Goal: Task Accomplishment & Management: Complete application form

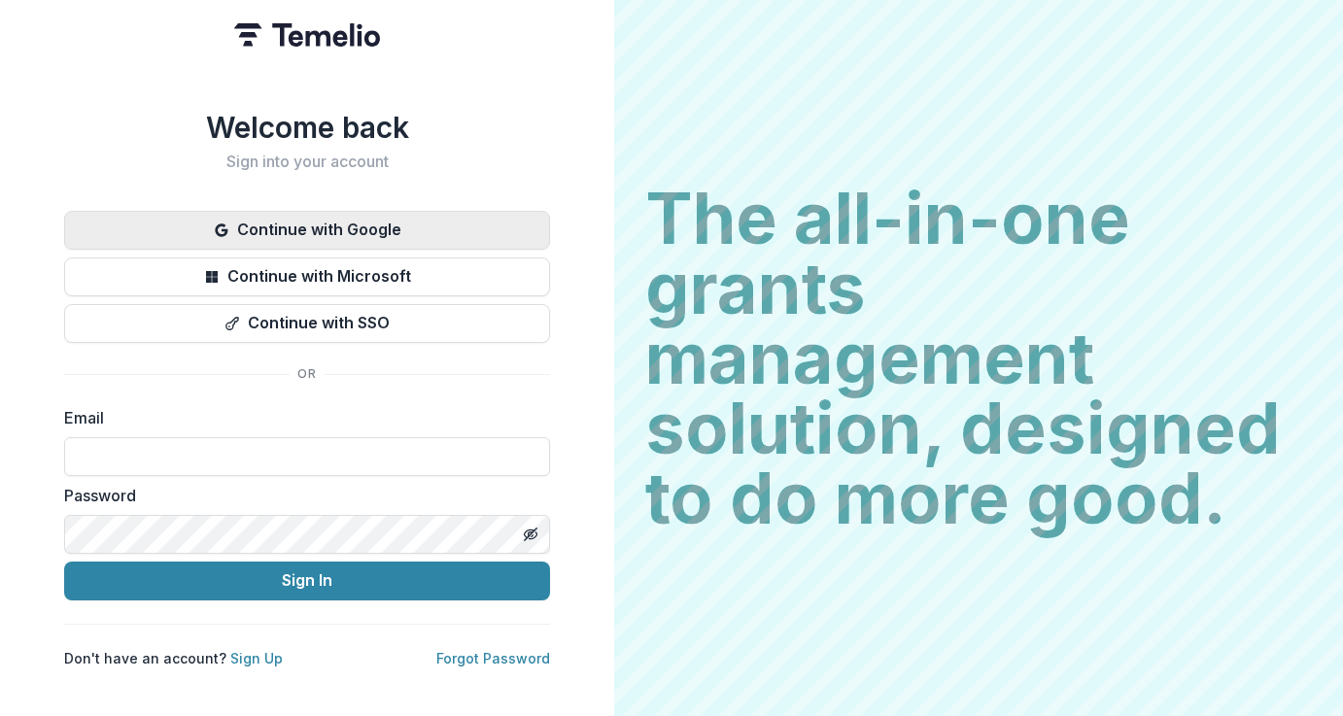
click at [345, 220] on button "Continue with Google" at bounding box center [307, 230] width 486 height 39
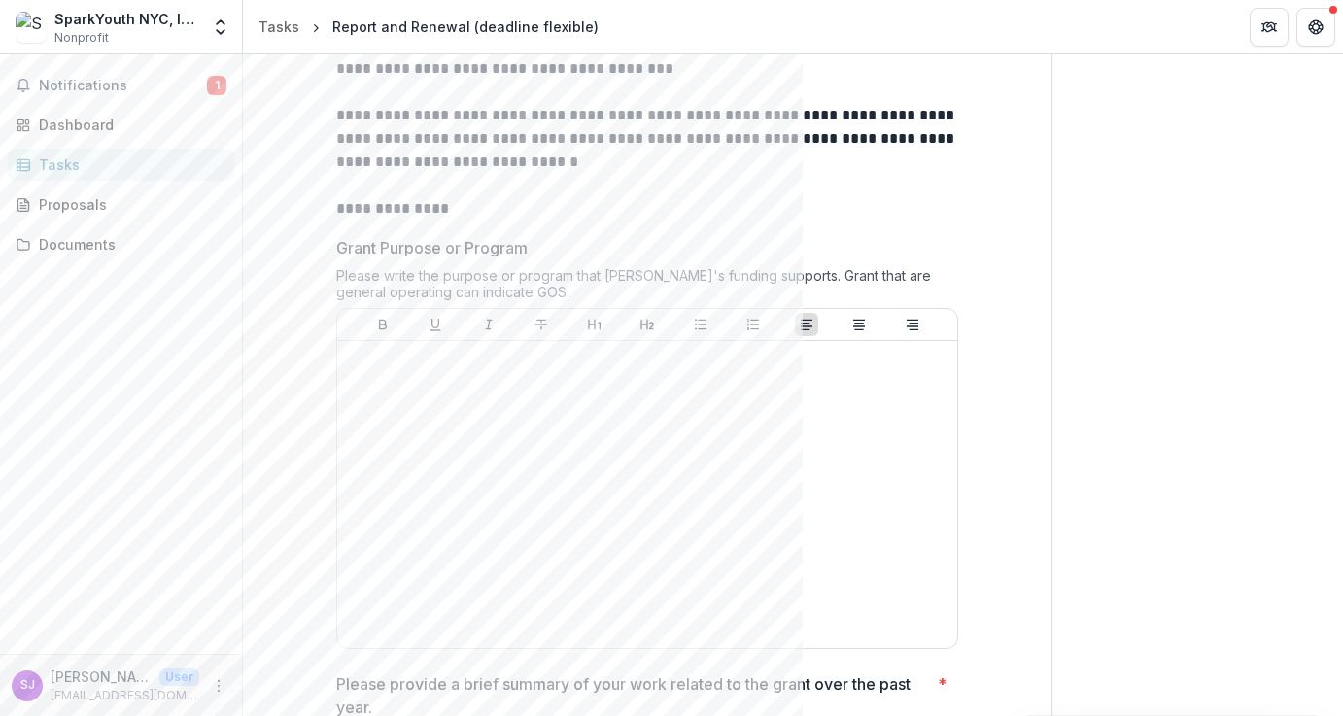
scroll to position [340, 0]
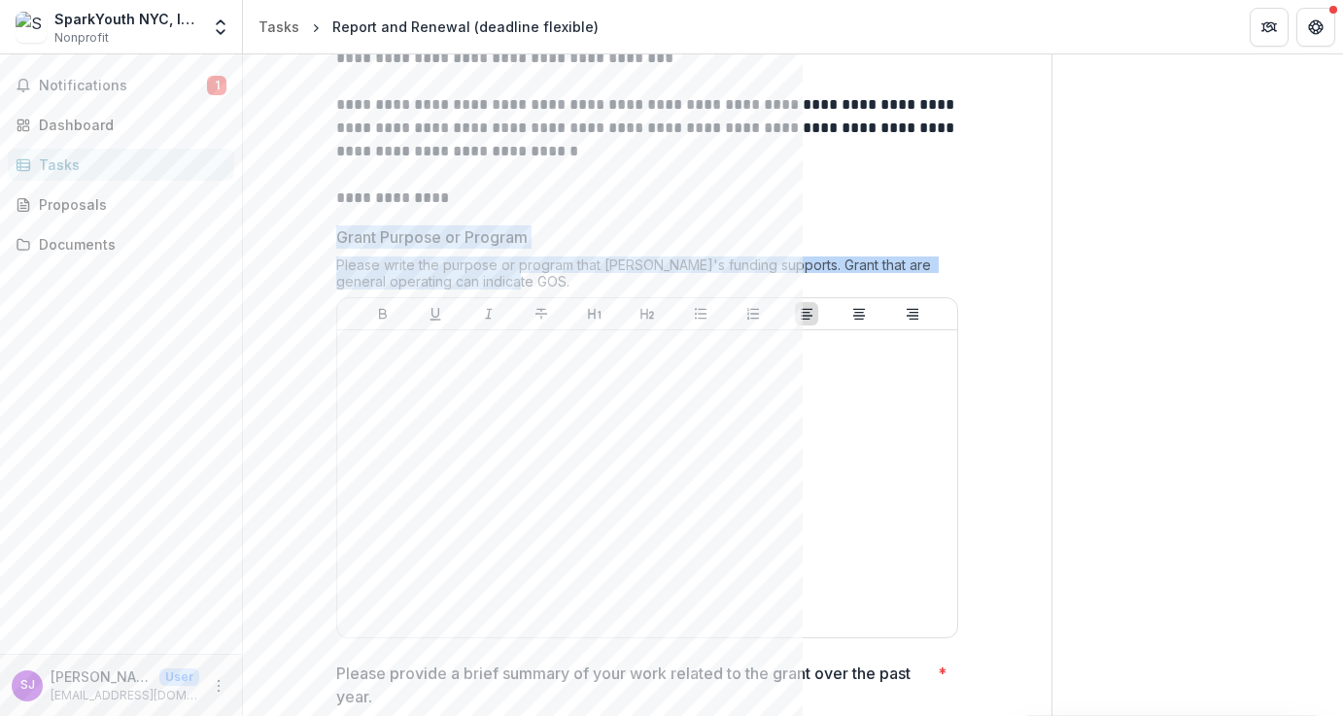
drag, startPoint x: 524, startPoint y: 283, endPoint x: 307, endPoint y: 239, distance: 221.1
copy div "Grant Purpose or Program Please write the purpose or program that [PERSON_NAME]…"
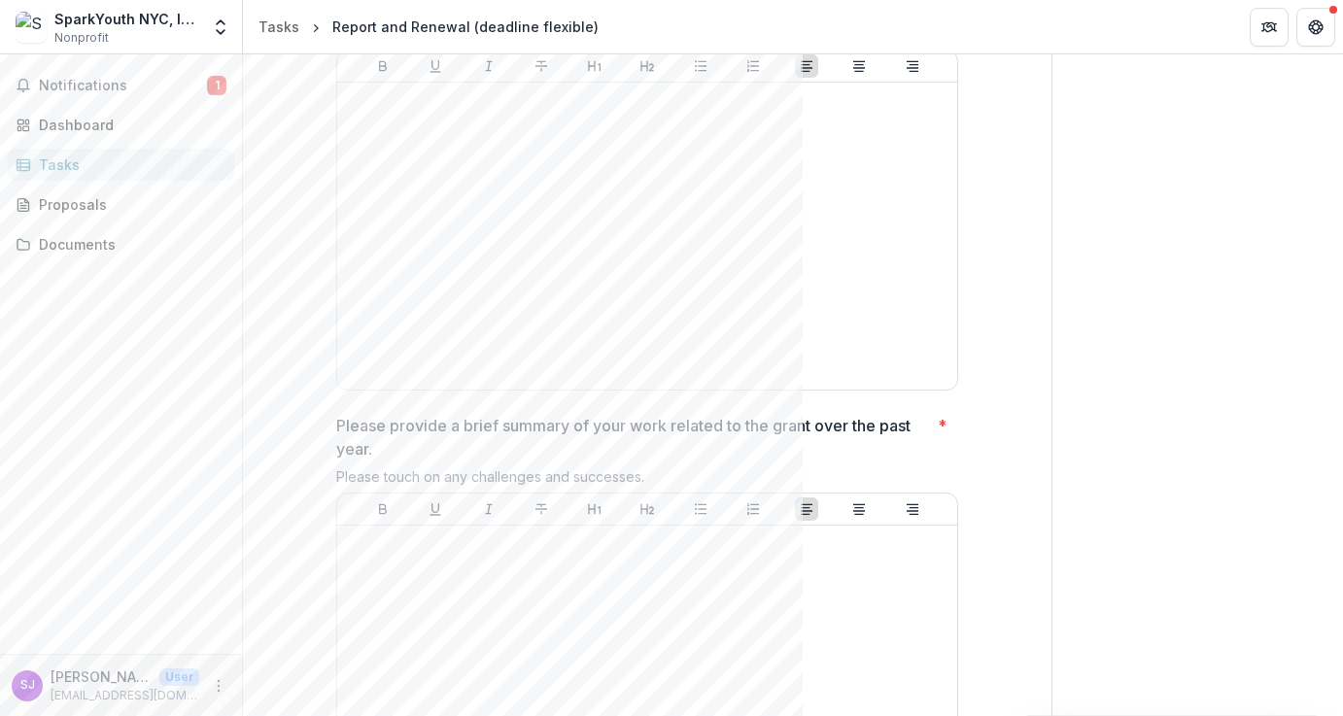
scroll to position [651, 0]
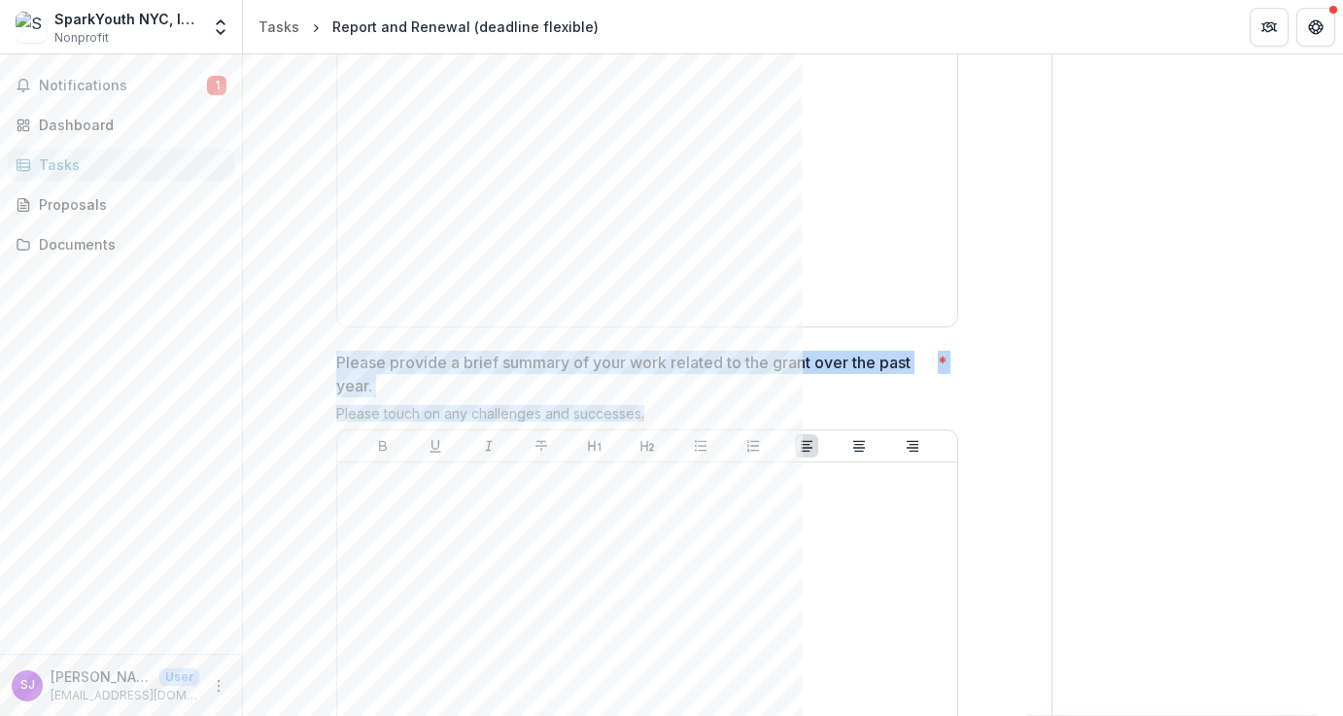
drag, startPoint x: 657, startPoint y: 414, endPoint x: 318, endPoint y: 364, distance: 342.8
click at [321, 364] on div "**********" at bounding box center [647, 675] width 653 height 2251
copy div "Please provide a brief summary of your work related to the grant over the past …"
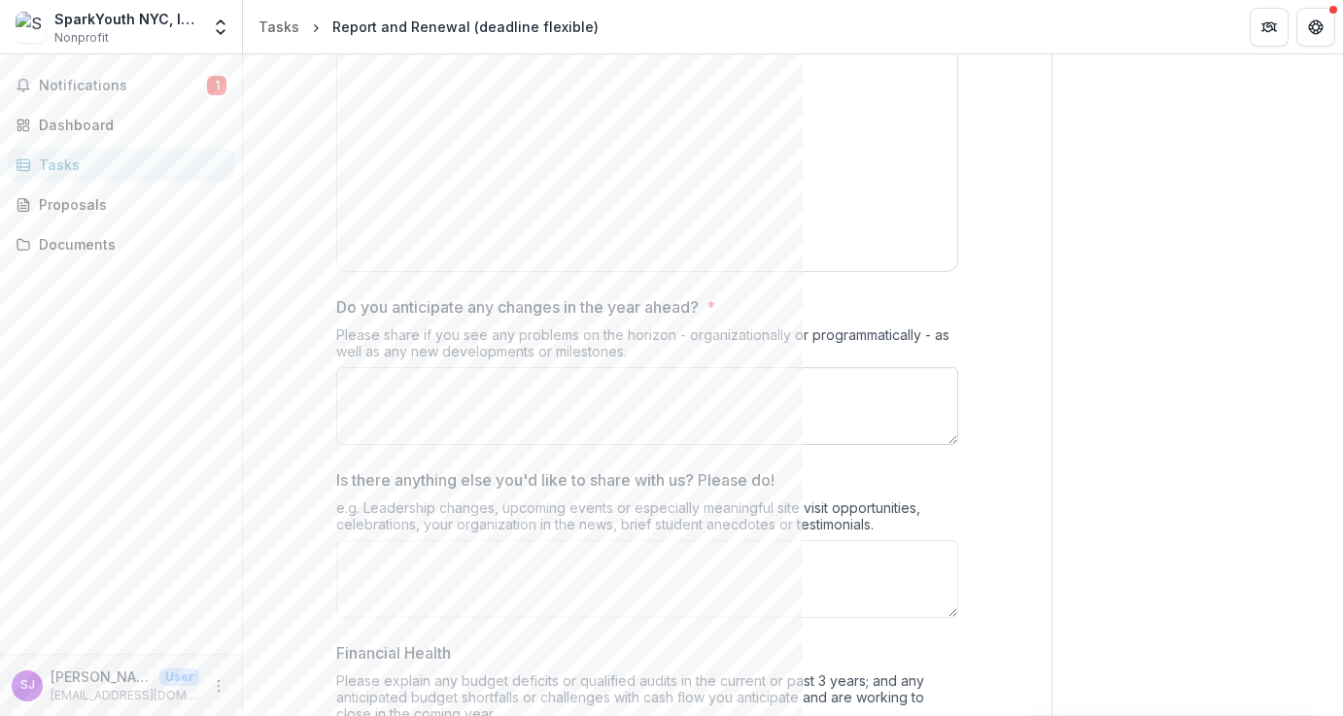
scroll to position [1165, 0]
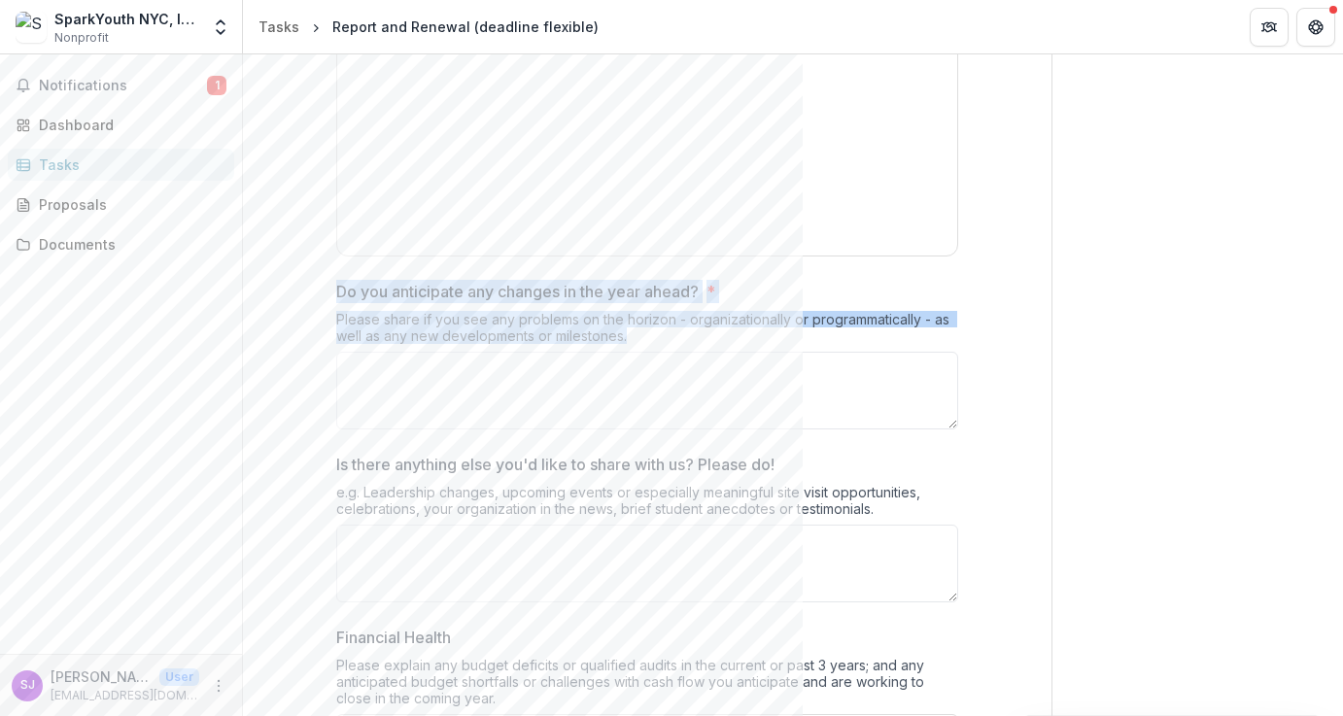
drag, startPoint x: 630, startPoint y: 334, endPoint x: 318, endPoint y: 294, distance: 314.7
click at [321, 294] on div "**********" at bounding box center [647, 161] width 653 height 2251
copy div "Do you anticipate any changes in the year ahead? * Please share if you see any …"
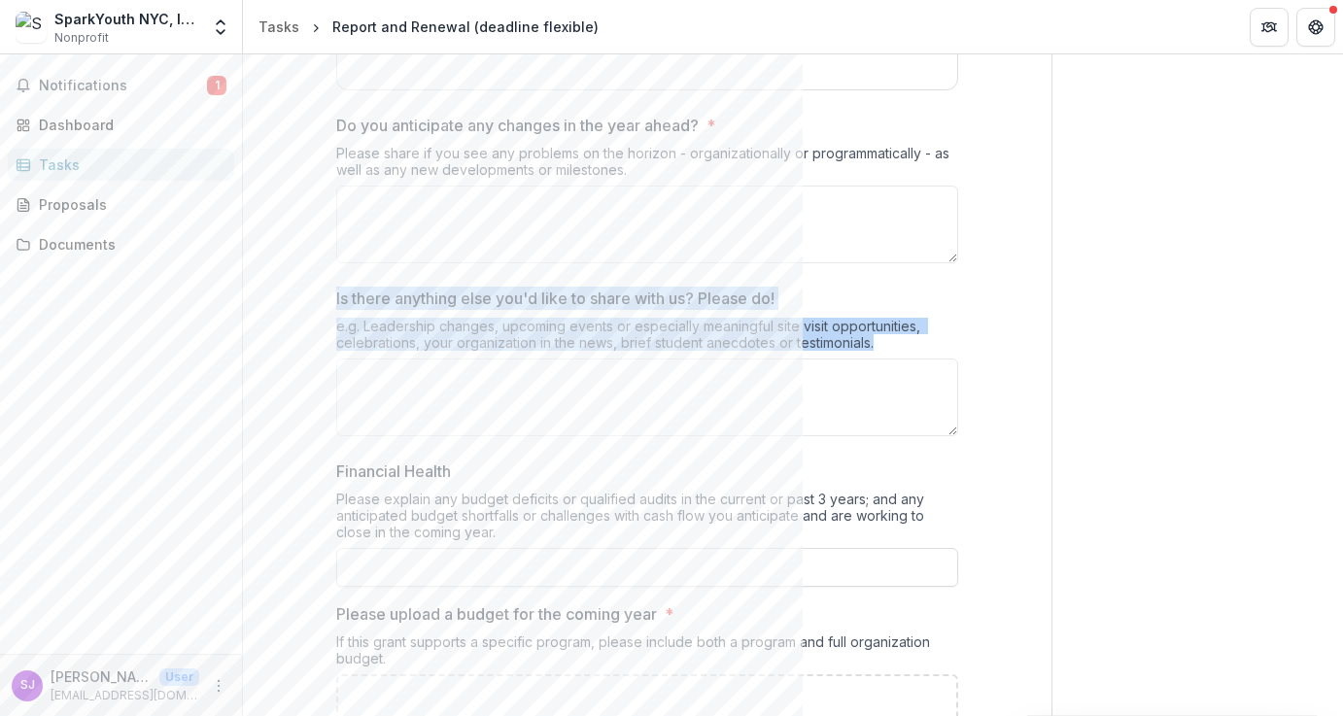
drag, startPoint x: 882, startPoint y: 339, endPoint x: 314, endPoint y: 305, distance: 568.7
copy div "Is there anything else you'd like to share with us? Please do! e.g. Leadership …"
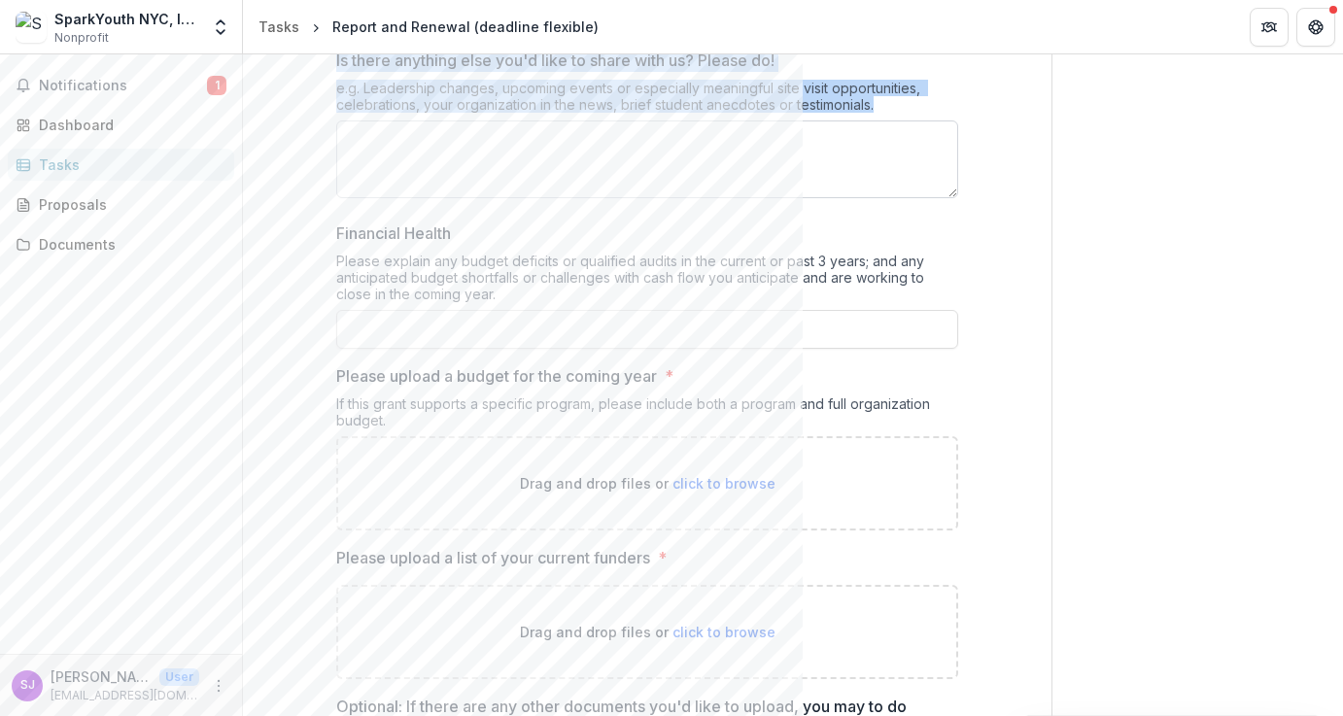
scroll to position [1571, 0]
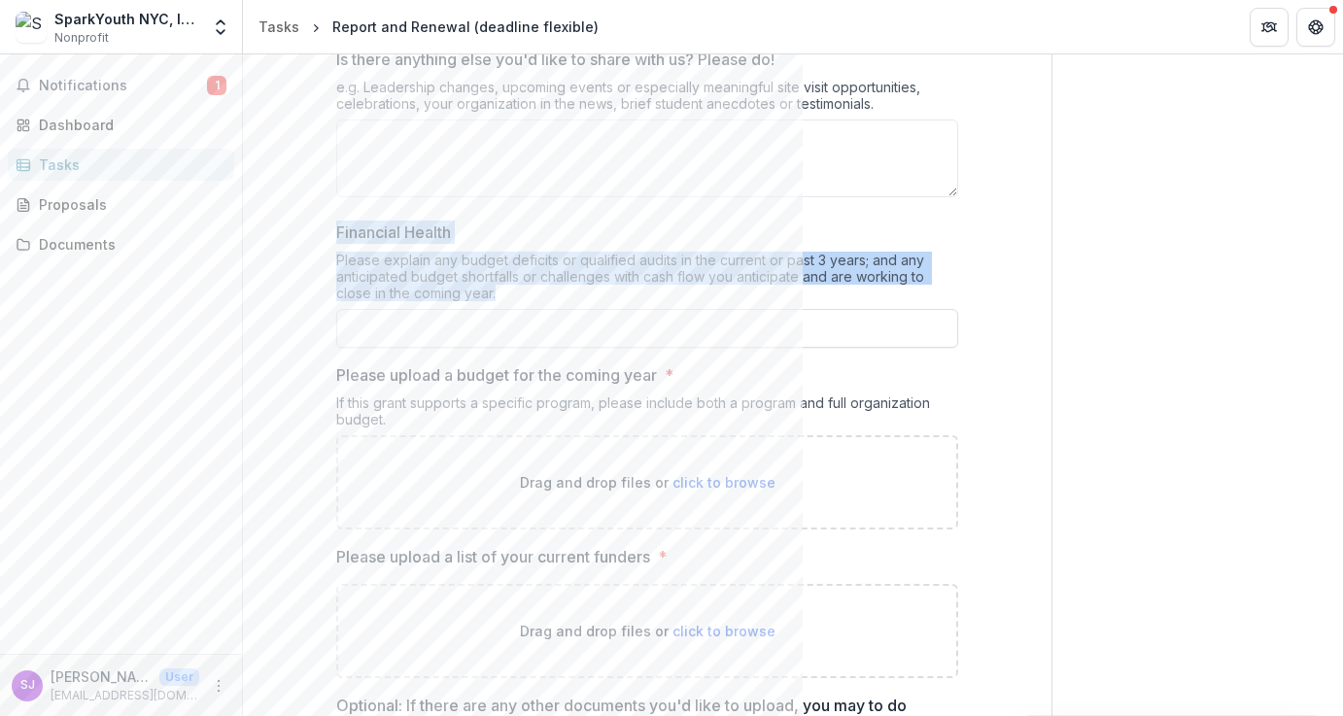
drag, startPoint x: 499, startPoint y: 293, endPoint x: 325, endPoint y: 237, distance: 182.6
copy div "Financial Health Please explain any budget deficits or qualified audits in the …"
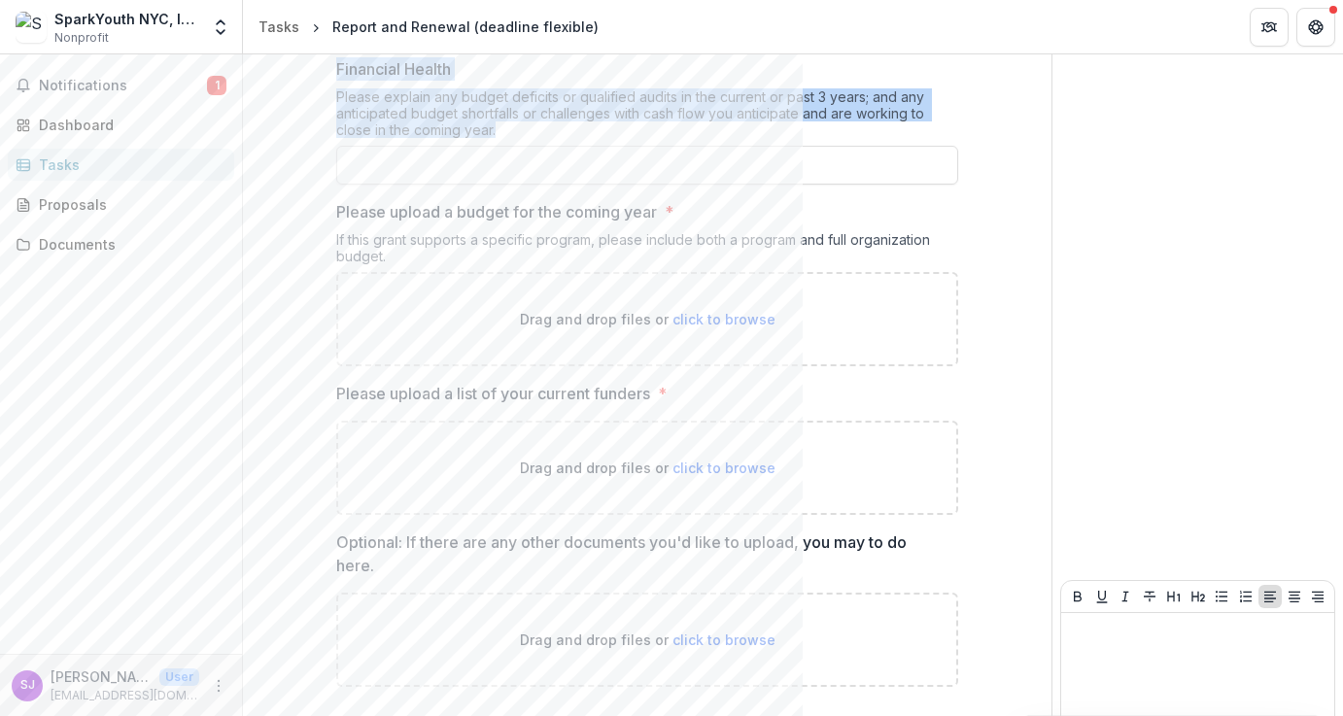
scroll to position [1732, 0]
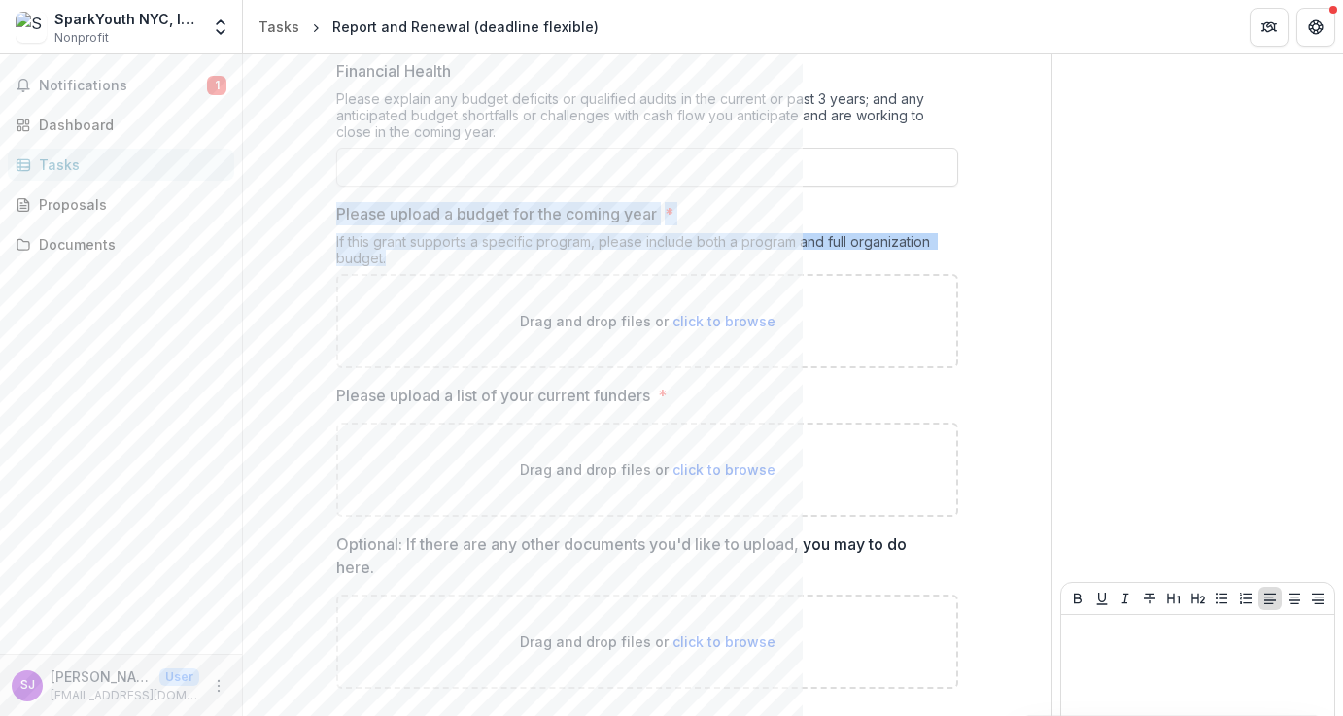
drag, startPoint x: 396, startPoint y: 257, endPoint x: 309, endPoint y: 216, distance: 95.7
copy div "Please upload a budget for the coming year * If this grant supports a specific …"
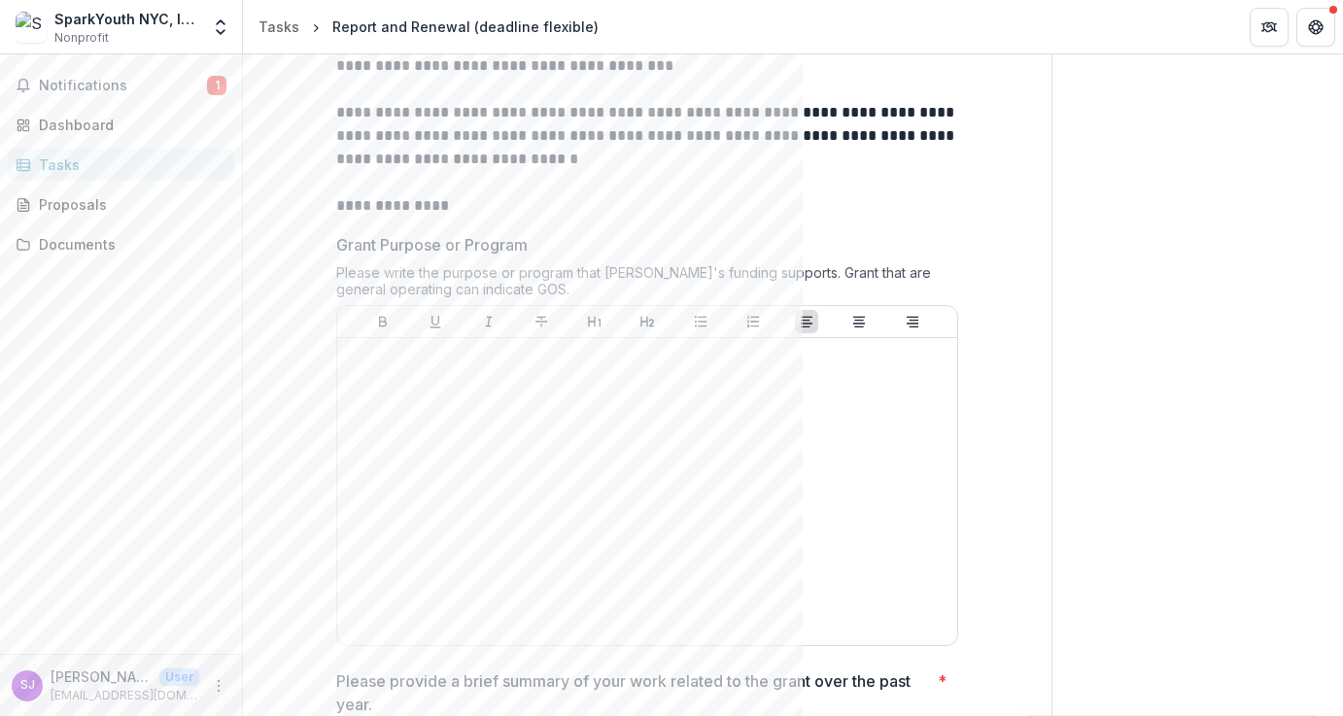
scroll to position [0, 0]
